Goal: Information Seeking & Learning: Learn about a topic

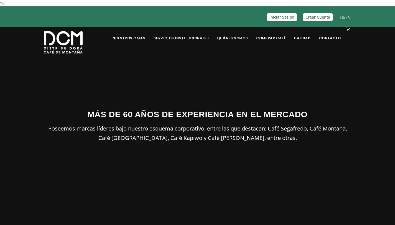
click at [239, 36] on link "Quiénes Somos" at bounding box center [232, 33] width 37 height 13
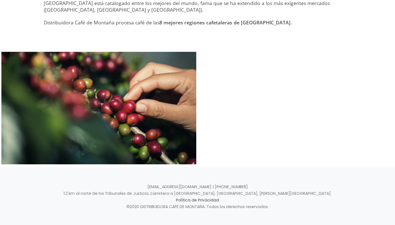
scroll to position [25, 0]
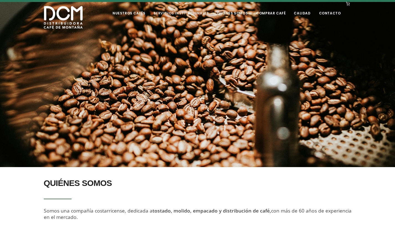
click at [190, 15] on link "Servicios Institucionales" at bounding box center [181, 8] width 62 height 13
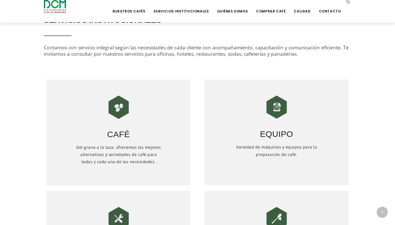
scroll to position [147, 0]
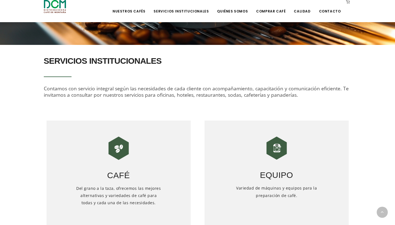
drag, startPoint x: 70, startPoint y: 95, endPoint x: 301, endPoint y: 95, distance: 231.2
click at [301, 95] on div "SERVICIOS INSTITUCIONALES Contamos con servicio integral según las necesidades …" at bounding box center [198, 75] width 308 height 45
copy span "consultar por nuestros servicios para oficinas, hoteles, restaurantes, sodas, c…"
